Goal: Entertainment & Leisure: Consume media (video, audio)

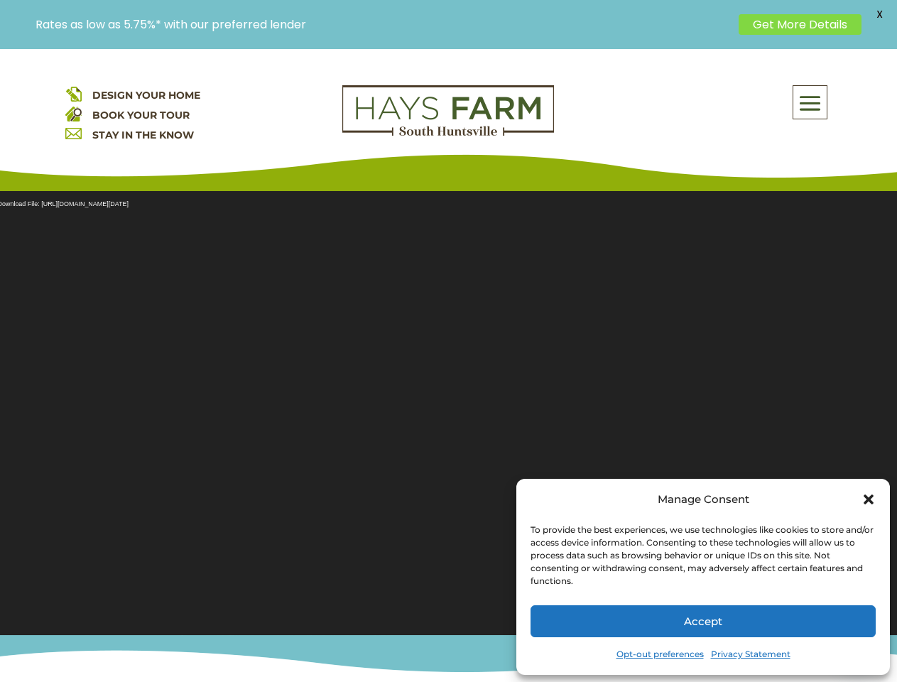
click at [448, 365] on section "Video Player Media error: Format(s) not supported or source(s) not found Downlo…" at bounding box center [448, 404] width 897 height 462
click at [810, 102] on span at bounding box center [809, 103] width 33 height 33
click at [448, 404] on section "Video Player Media error: Format(s) not supported or source(s) not found Downlo…" at bounding box center [448, 404] width 897 height 462
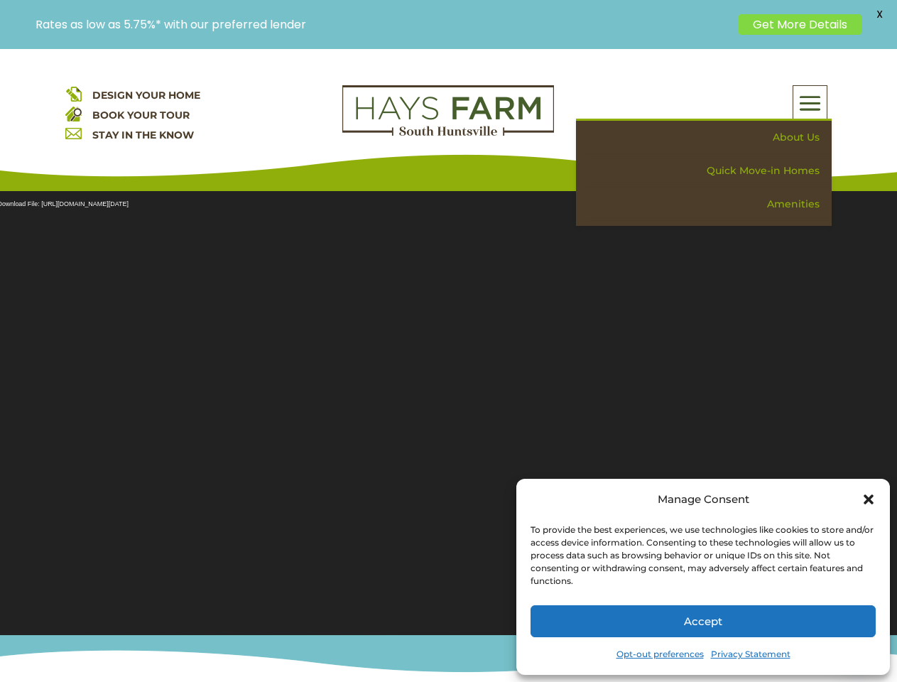
click at [448, 404] on section "Video Player Media error: Format(s) not supported or source(s) not found Downlo…" at bounding box center [448, 404] width 897 height 462
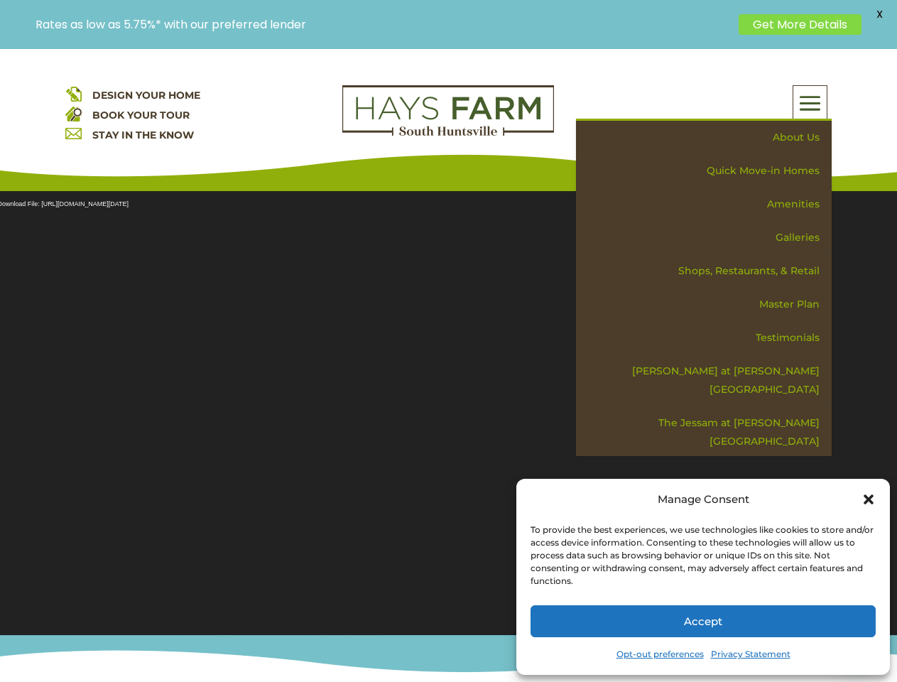
click at [879, 14] on span "X" at bounding box center [879, 14] width 21 height 21
